Goal: Task Accomplishment & Management: Manage account settings

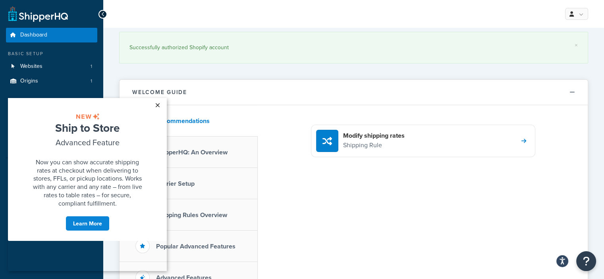
click at [158, 107] on link "×" at bounding box center [158, 105] width 14 height 14
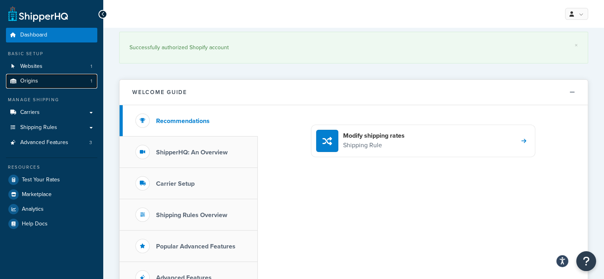
click at [64, 77] on link "Origins 1" at bounding box center [51, 81] width 91 height 15
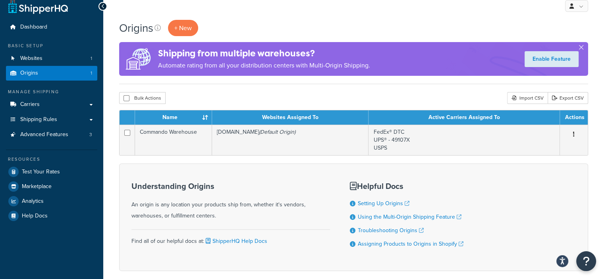
scroll to position [8, 0]
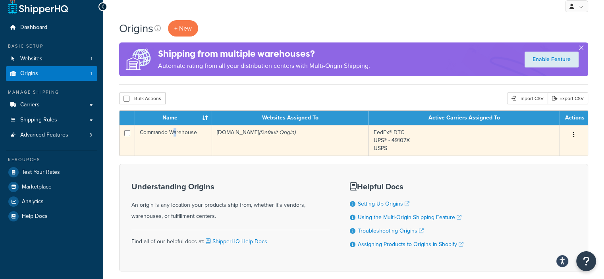
click at [175, 138] on td "Commando Warehouse" at bounding box center [173, 140] width 77 height 31
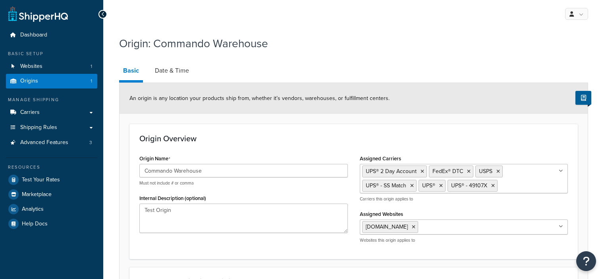
select select "45"
click at [176, 66] on link "Date & Time" at bounding box center [172, 70] width 42 height 19
select select "PER_SHIPPING_METHOD_TYPE"
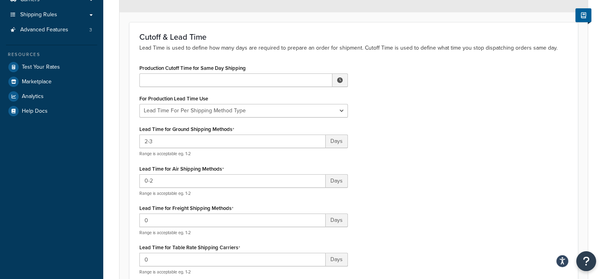
scroll to position [136, 0]
